Goal: Find specific page/section: Find specific page/section

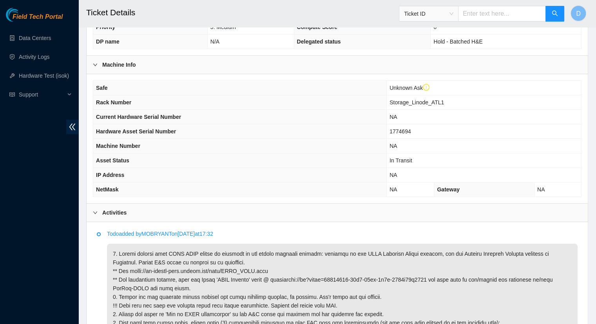
scroll to position [147, 0]
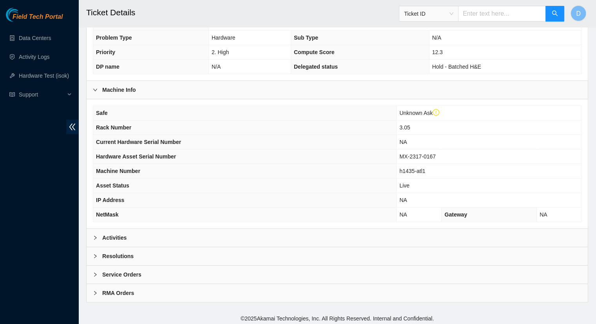
scroll to position [212, 0]
click at [118, 239] on b "Activities" at bounding box center [114, 237] width 24 height 9
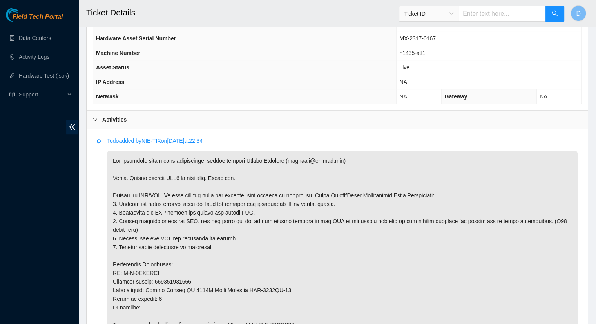
scroll to position [369, 0]
